Goal: Task Accomplishment & Management: Manage account settings

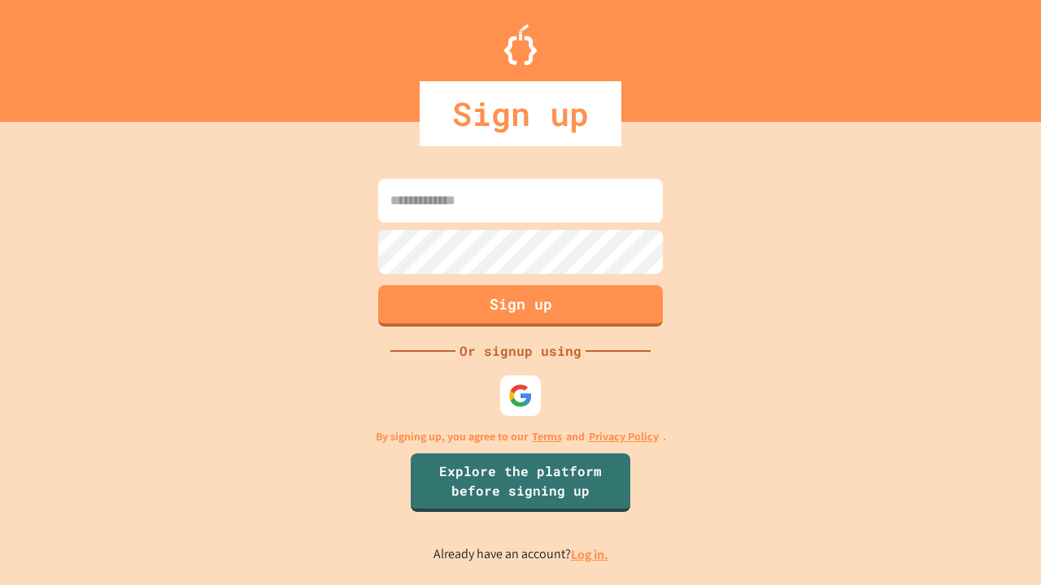
click at [590, 555] on link "Log in." at bounding box center [589, 554] width 37 height 17
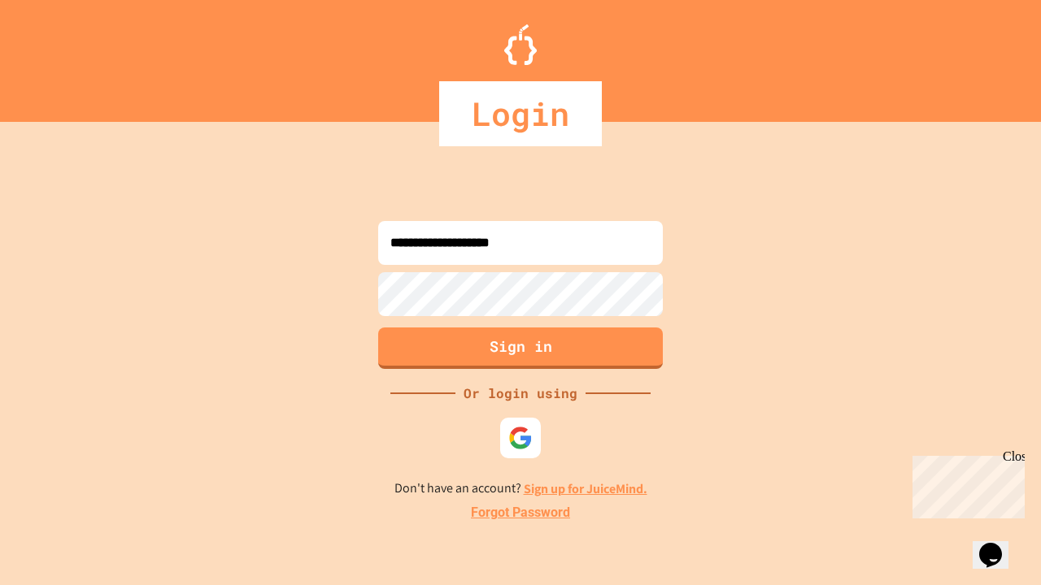
type input "**********"
